Goal: Find specific page/section: Find specific page/section

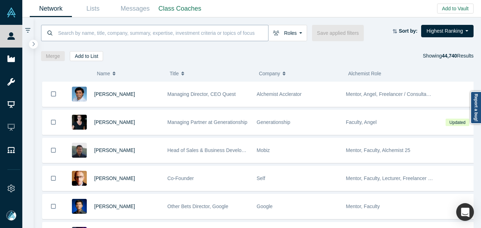
drag, startPoint x: 0, startPoint y: 0, endPoint x: 123, endPoint y: 29, distance: 126.6
click at [124, 35] on input at bounding box center [162, 32] width 211 height 17
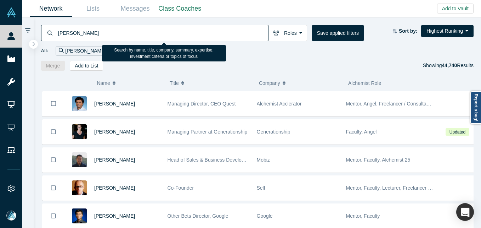
type input "[PERSON_NAME]"
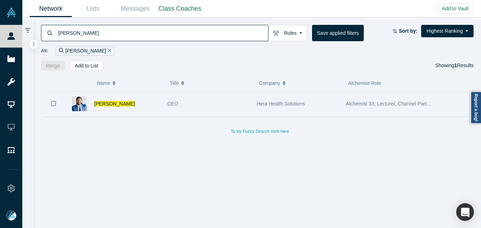
click at [159, 108] on div "[PERSON_NAME]" at bounding box center [127, 103] width 66 height 24
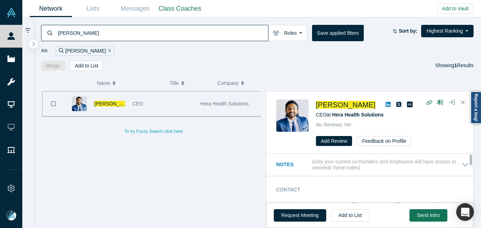
scroll to position [35, 0]
